Goal: Navigation & Orientation: Find specific page/section

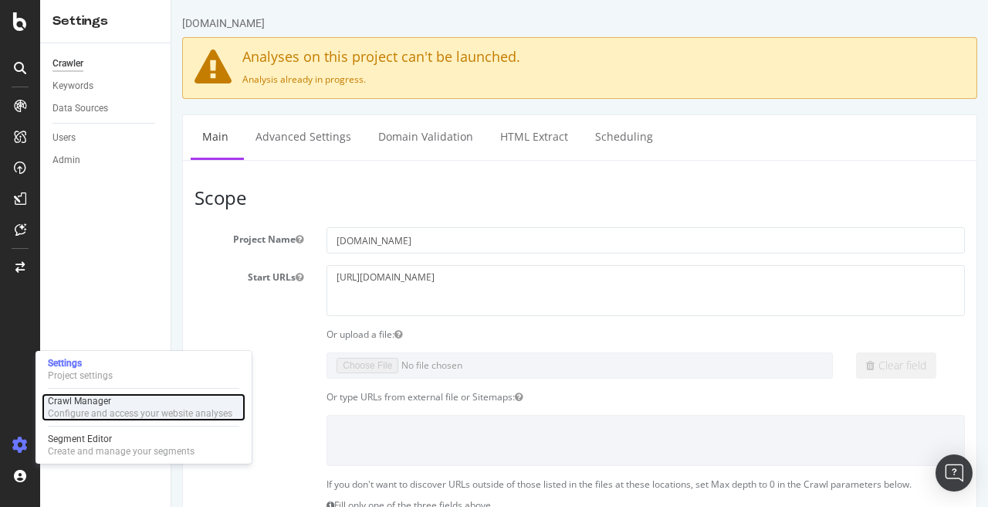
click at [83, 407] on div "Configure and access your website analyses" at bounding box center [140, 413] width 185 height 12
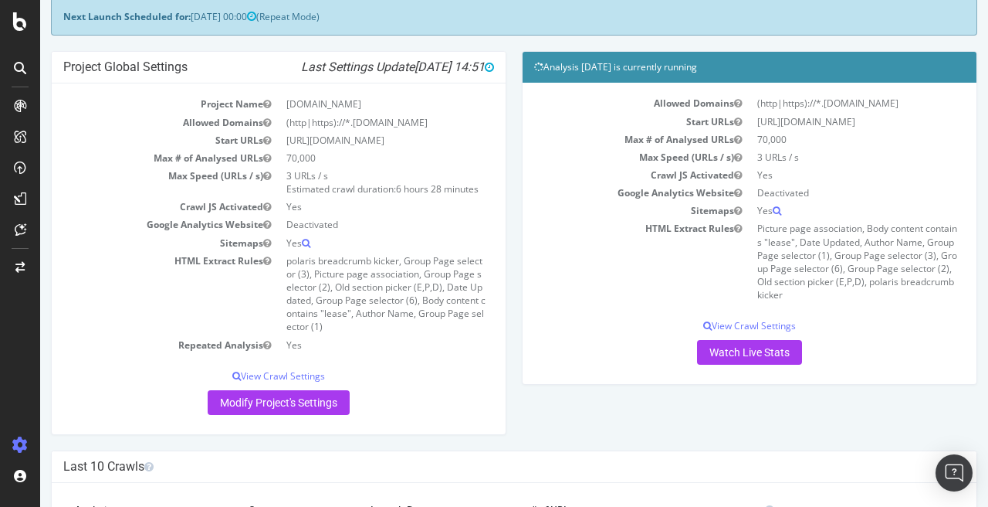
scroll to position [83, 0]
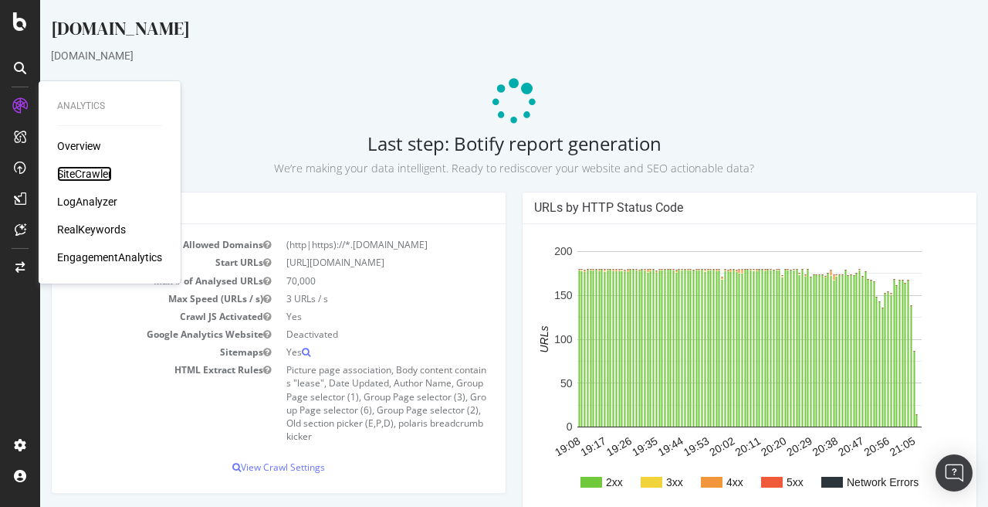
click at [90, 174] on div "SiteCrawler" at bounding box center [84, 173] width 55 height 15
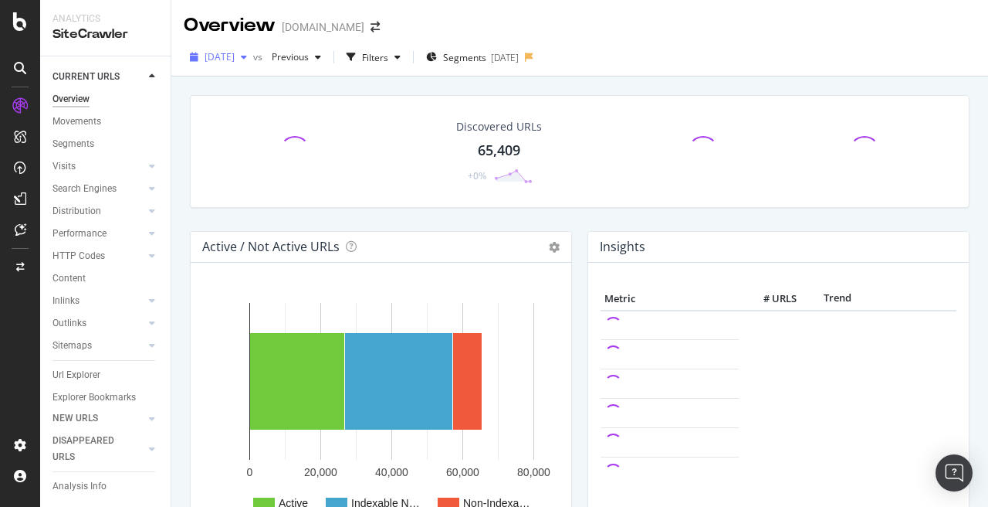
click at [245, 63] on div "[DATE]" at bounding box center [218, 57] width 69 height 23
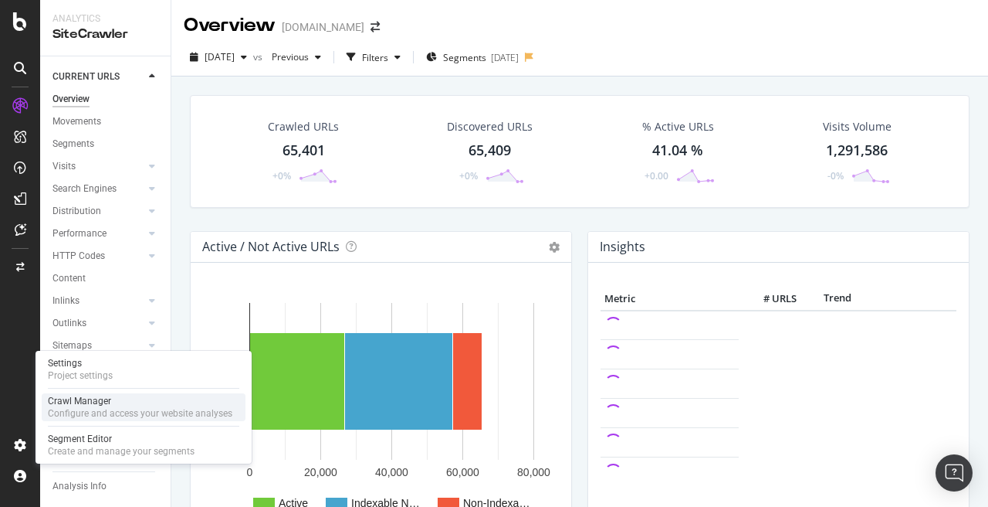
click at [102, 402] on div "Crawl Manager" at bounding box center [140, 401] width 185 height 12
